Goal: Transaction & Acquisition: Purchase product/service

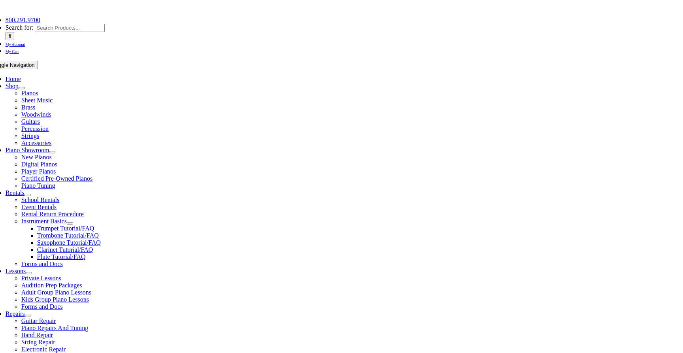
scroll to position [164, 0]
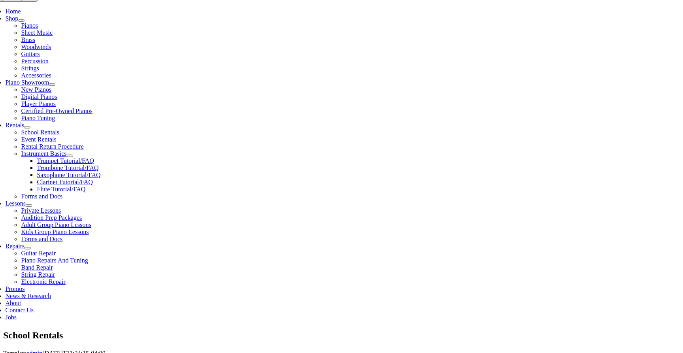
type input "indian"
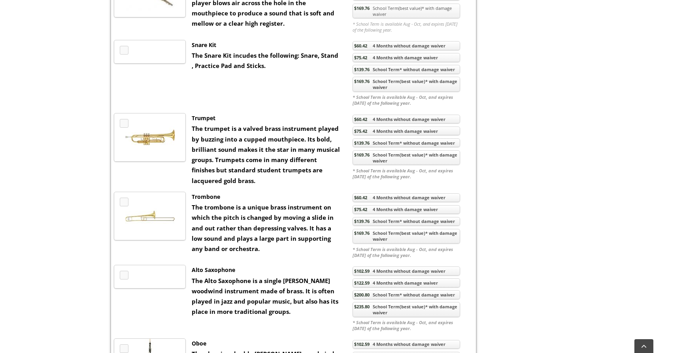
scroll to position [495, 0]
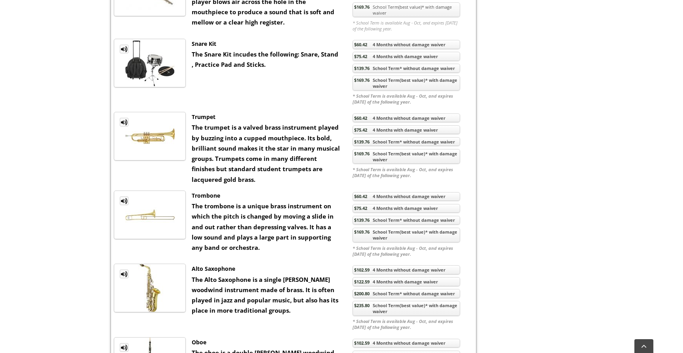
click at [387, 164] on link "$169.76 School Term(best value)* with damage waiver" at bounding box center [405, 156] width 107 height 15
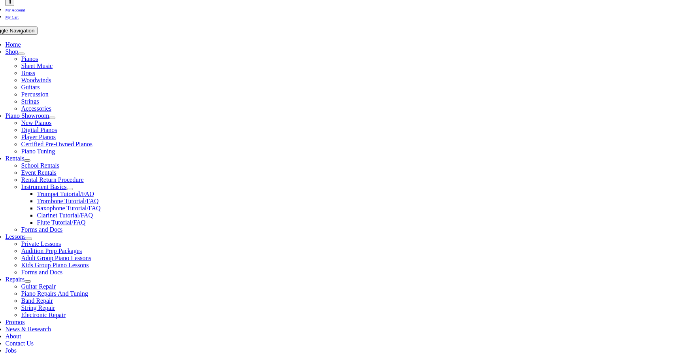
scroll to position [177, 0]
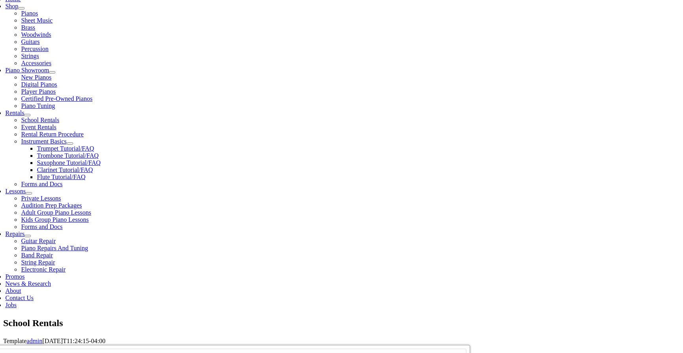
checkbox input"] "true"
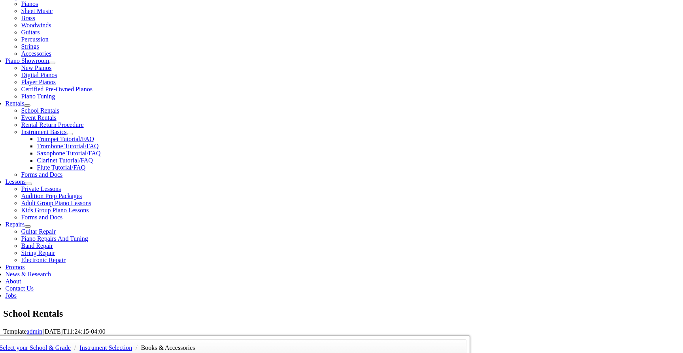
scroll to position [187, 0]
checkbox input"] "true"
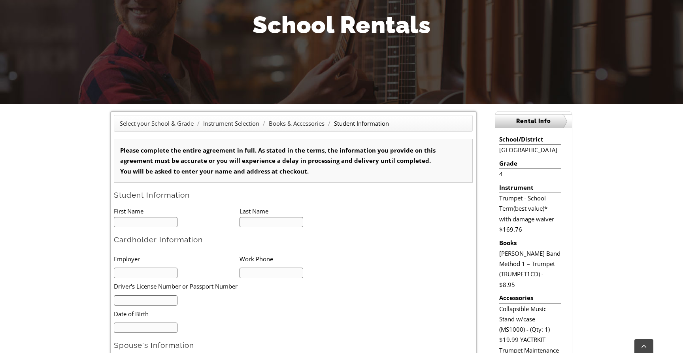
click at [145, 224] on input "text" at bounding box center [146, 222] width 64 height 11
type input "1"
click at [139, 225] on input "text" at bounding box center [146, 222] width 64 height 11
type input "J"
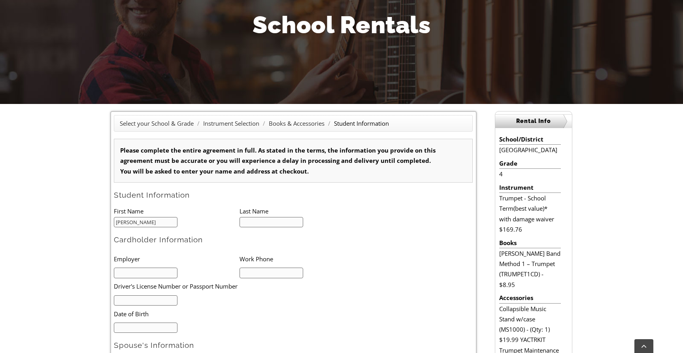
type input "John"
type input "Hanish"
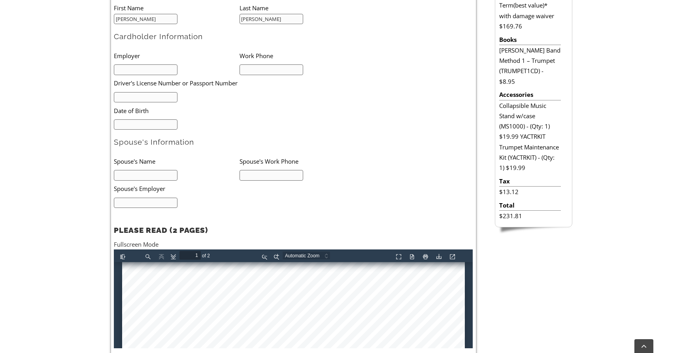
scroll to position [311, 0]
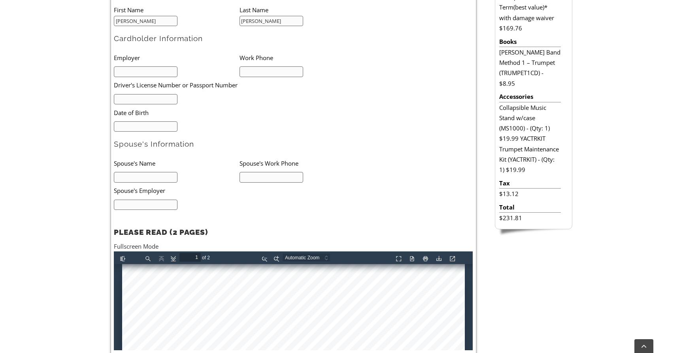
click at [163, 98] on input "text" at bounding box center [146, 99] width 64 height 11
click at [153, 131] on form "Please complete the entire agreement in full. As stated in the terms, the infor…" at bounding box center [293, 150] width 359 height 425
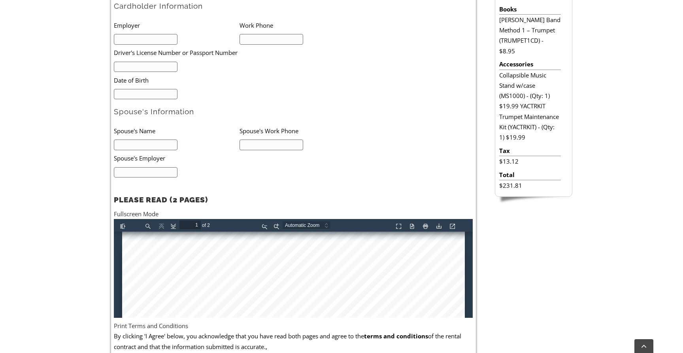
scroll to position [299, 0]
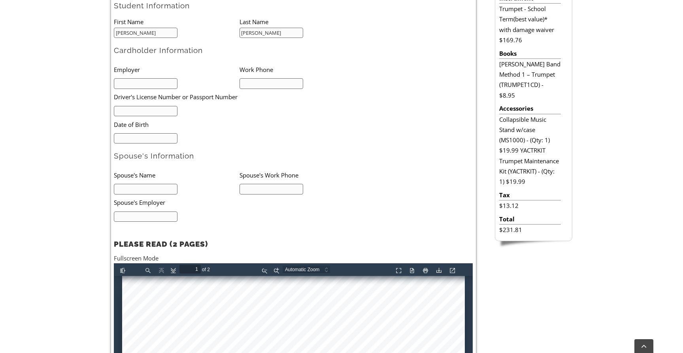
click at [141, 81] on input "text" at bounding box center [146, 83] width 64 height 11
click at [137, 83] on input "Assaph" at bounding box center [146, 83] width 64 height 11
type input "Assaph Hanish"
type input "4125193024"
click at [183, 109] on li at bounding box center [177, 110] width 126 height 11
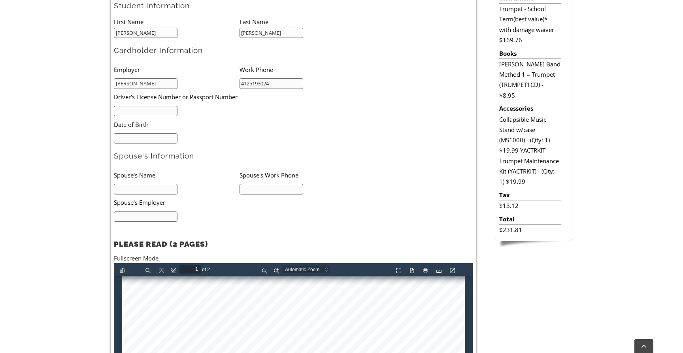
click at [162, 111] on input "text" at bounding box center [146, 111] width 64 height 11
type input "28170904"
click at [154, 139] on input "mm/dd/yyyy" at bounding box center [146, 138] width 64 height 11
type input "07/13/1981"
click at [129, 192] on input "text" at bounding box center [146, 189] width 64 height 11
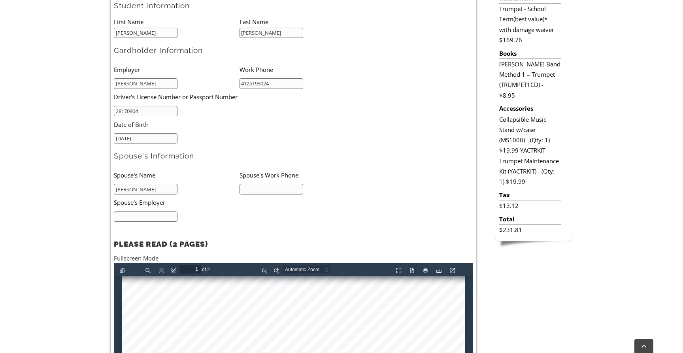
type input "Elizabeth Hanish"
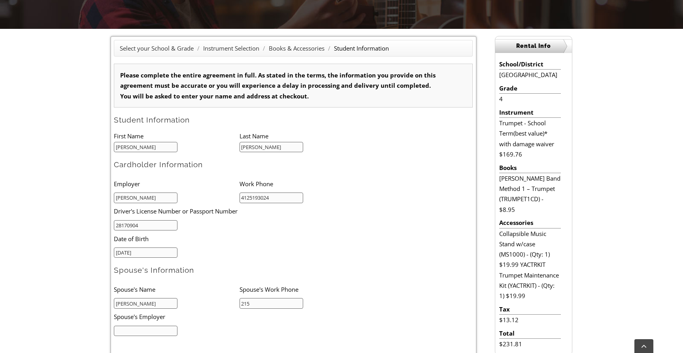
type input "2159134253"
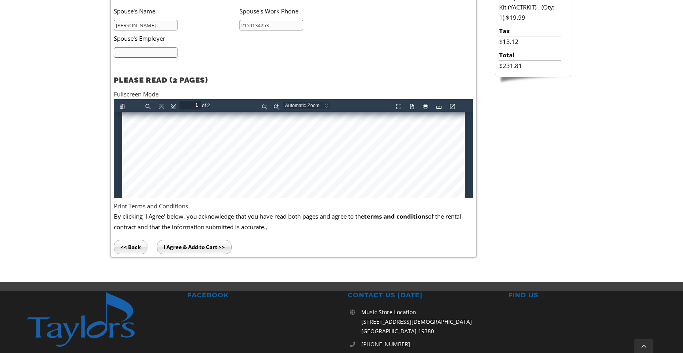
scroll to position [141, 0]
click at [150, 153] on div at bounding box center [293, 253] width 342 height 564
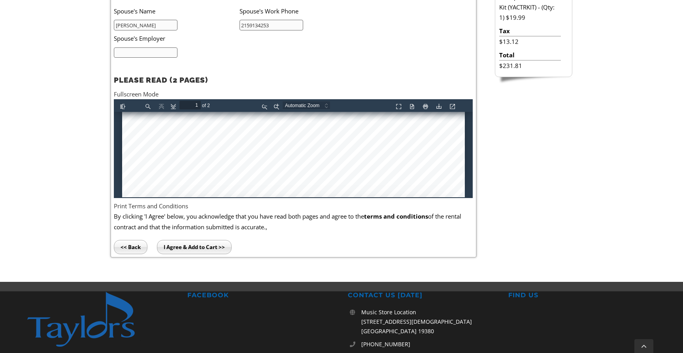
type input "2"
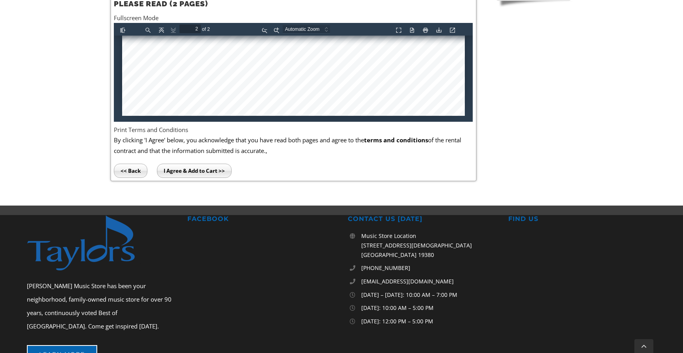
scroll to position [541, 0]
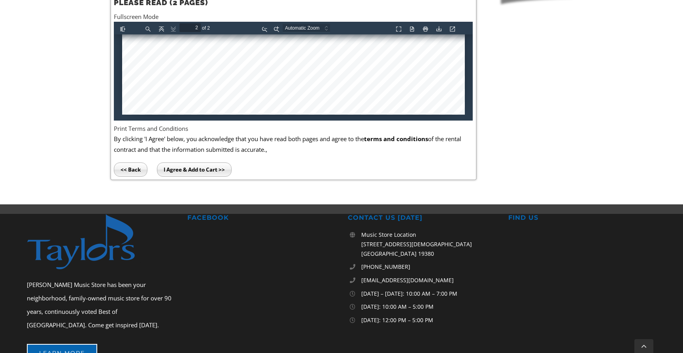
click at [200, 164] on input "I Agree & Add to Cart >>" at bounding box center [194, 169] width 75 height 14
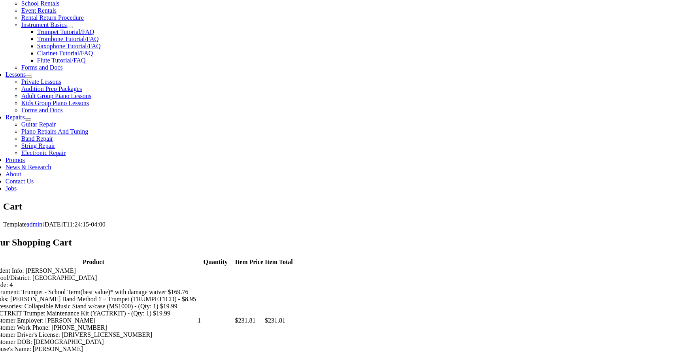
scroll to position [319, 0]
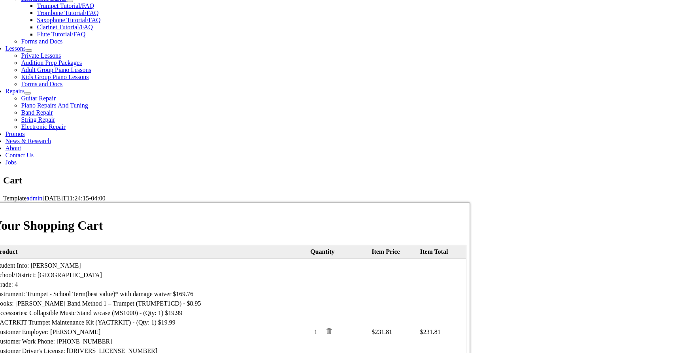
select select "PA"
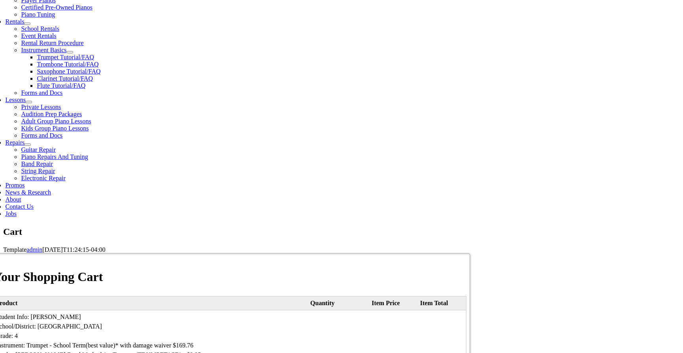
scroll to position [270, 0]
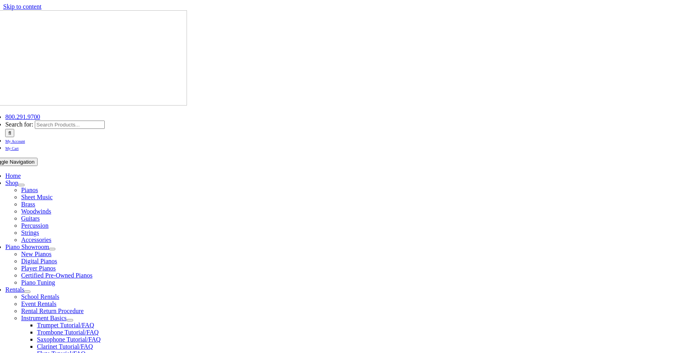
select select "PA"
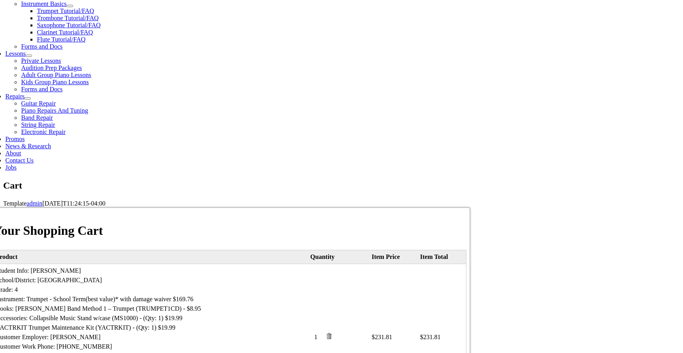
scroll to position [317, 0]
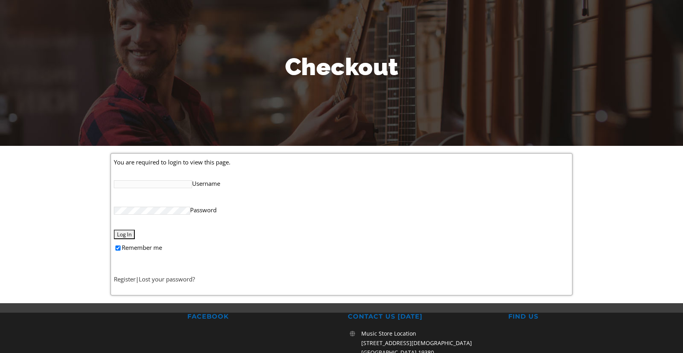
scroll to position [127, 0]
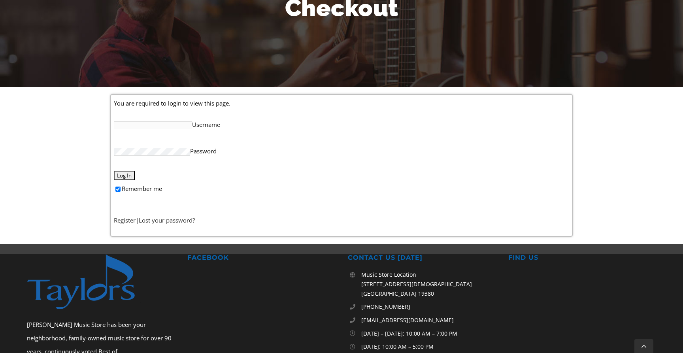
click at [149, 126] on input "Username" at bounding box center [153, 125] width 78 height 8
click at [185, 181] on label "Remember me" at bounding box center [341, 188] width 455 height 16
click at [120, 186] on input "Remember me" at bounding box center [117, 188] width 5 height 5
checkbox input "false"
click at [126, 218] on link "Register" at bounding box center [125, 220] width 22 height 8
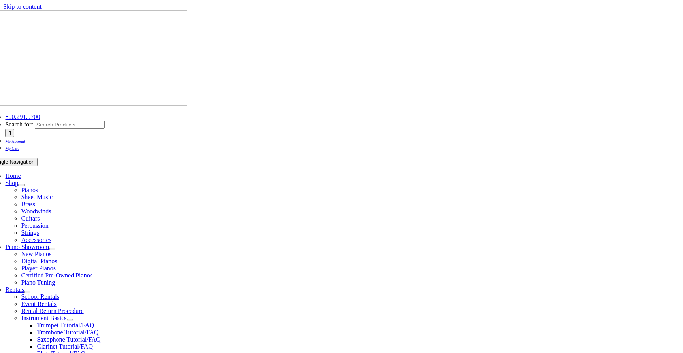
select select "PA"
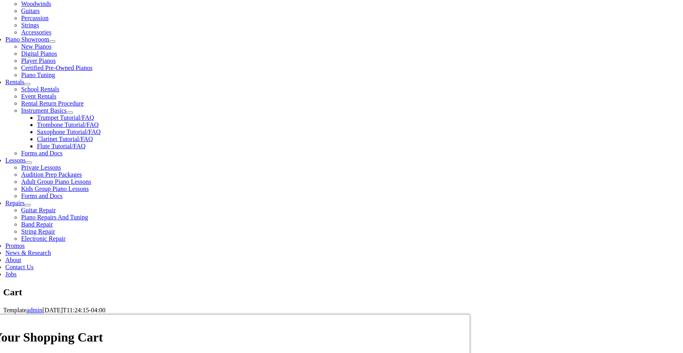
scroll to position [244, 0]
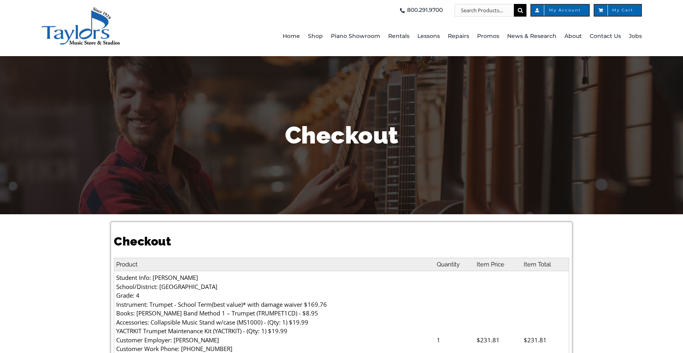
select select
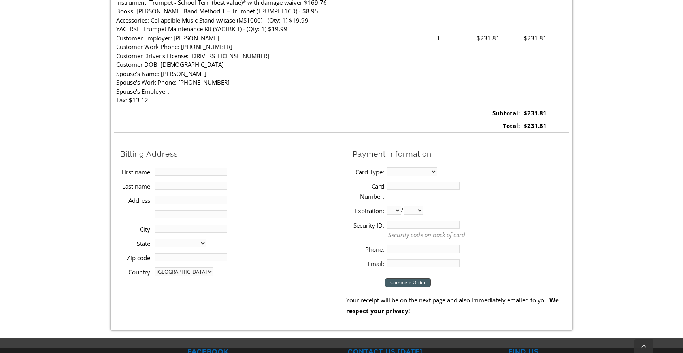
scroll to position [303, 0]
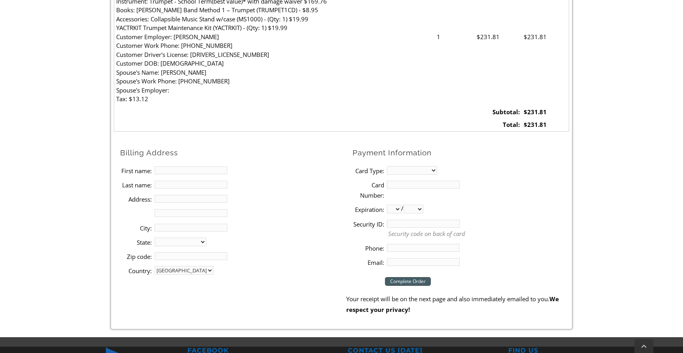
click at [188, 166] on input "First name:" at bounding box center [190, 170] width 73 height 8
type input "Assaph"
type input "[PERSON_NAME]"
type input "[STREET_ADDRESS]"
type input "Apt A"
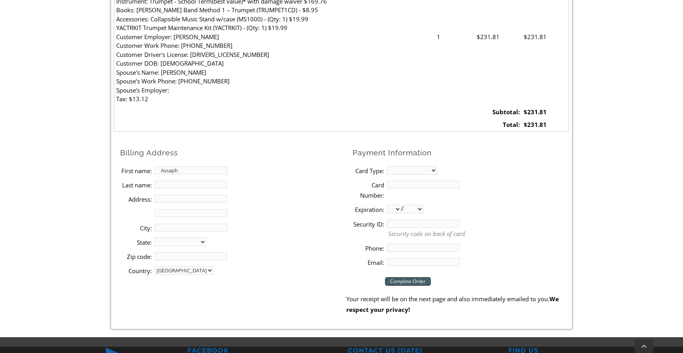
type input "Media, [GEOGRAPHIC_DATA]"
select select "PA"
type input "19063"
type input "4125193024"
type input "[EMAIL_ADDRESS][PERSON_NAME][DOMAIN_NAME]"
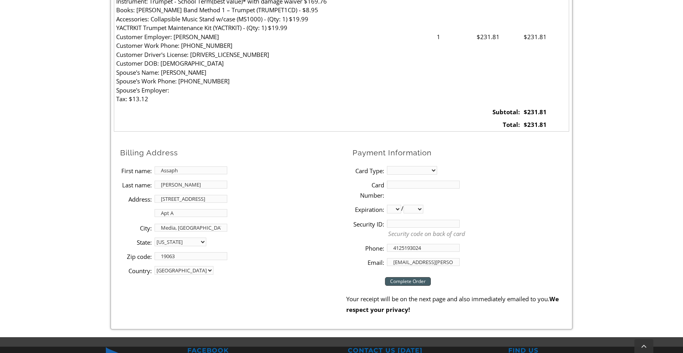
click at [170, 198] on input "[STREET_ADDRESS]" at bounding box center [190, 199] width 73 height 8
type input "[STREET_ADDRESS]"
drag, startPoint x: 179, startPoint y: 214, endPoint x: 120, endPoint y: 214, distance: 59.2
click at [122, 214] on li "Address 2: Apt A" at bounding box center [233, 213] width 226 height 14
click at [421, 167] on select "MasterCard Visa American Express Discover" at bounding box center [412, 170] width 50 height 9
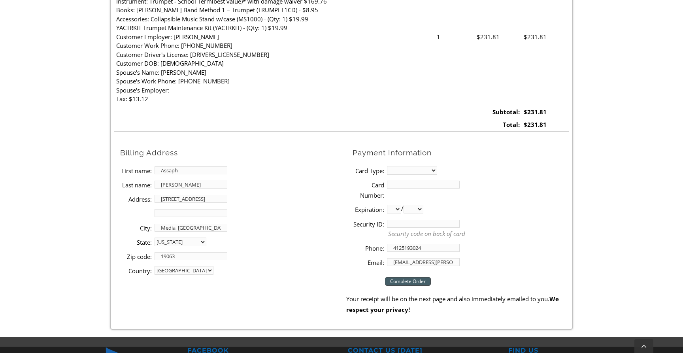
select select "mastercard"
click at [413, 184] on input "Card Number:" at bounding box center [423, 185] width 73 height 8
type input "[CREDIT_CARD_NUMBER]"
select select "02"
select select "2030"
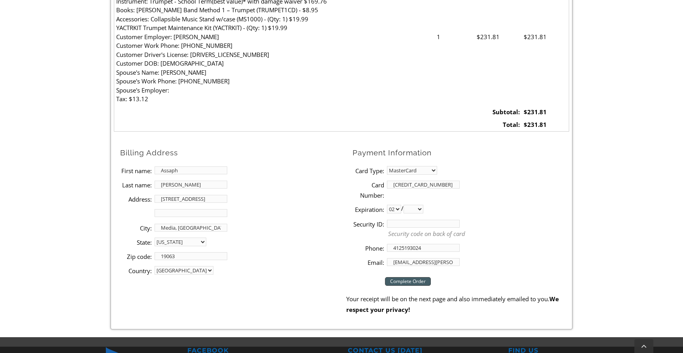
type input "162"
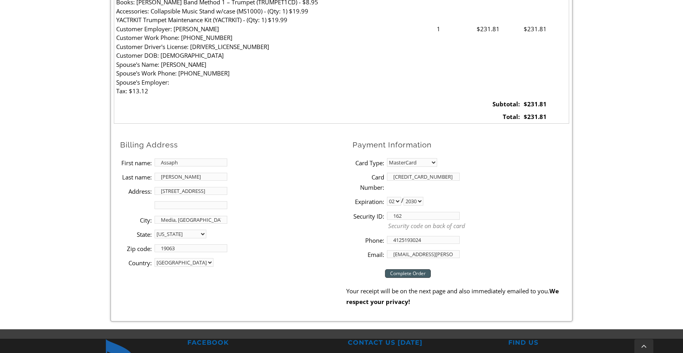
scroll to position [315, 0]
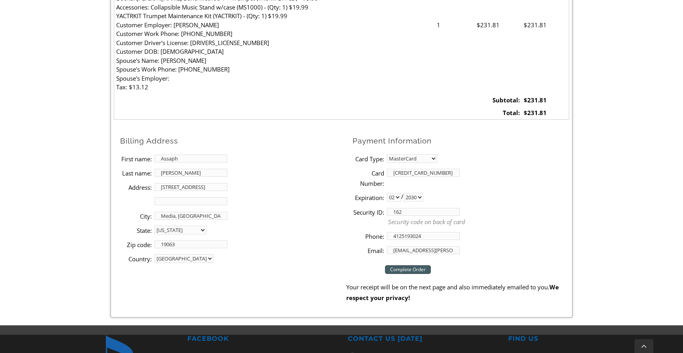
click at [410, 268] on input "Complete Order" at bounding box center [408, 269] width 46 height 9
